Goal: Task Accomplishment & Management: Manage account settings

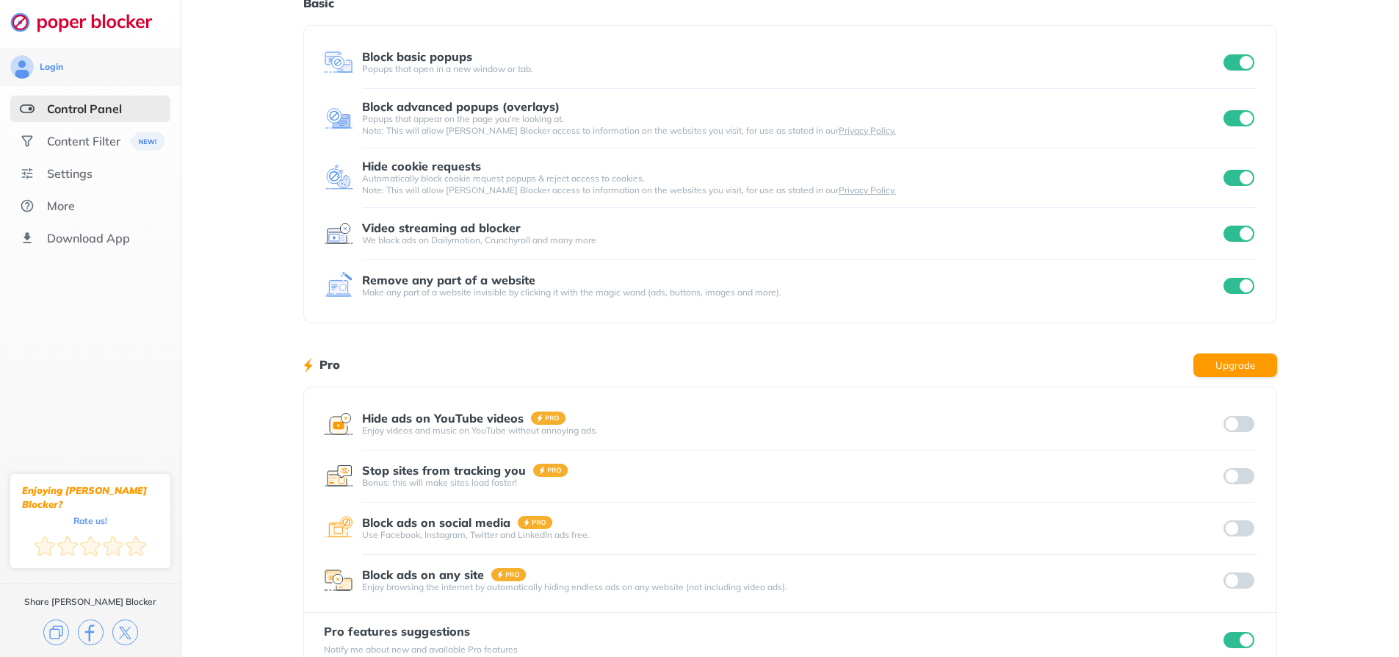
scroll to position [103, 0]
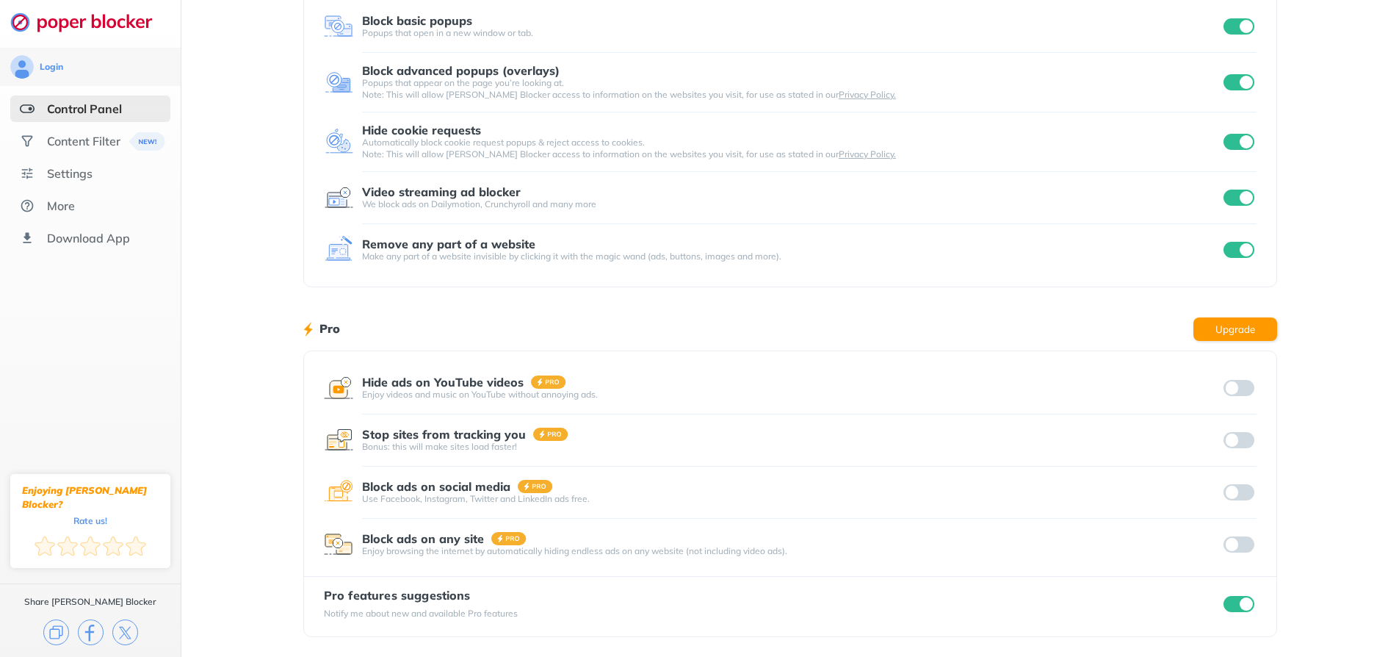
click at [1235, 596] on input "checkbox" at bounding box center [1239, 604] width 31 height 16
click at [1239, 610] on input "checkbox" at bounding box center [1239, 604] width 31 height 16
